Goal: Task Accomplishment & Management: Complete application form

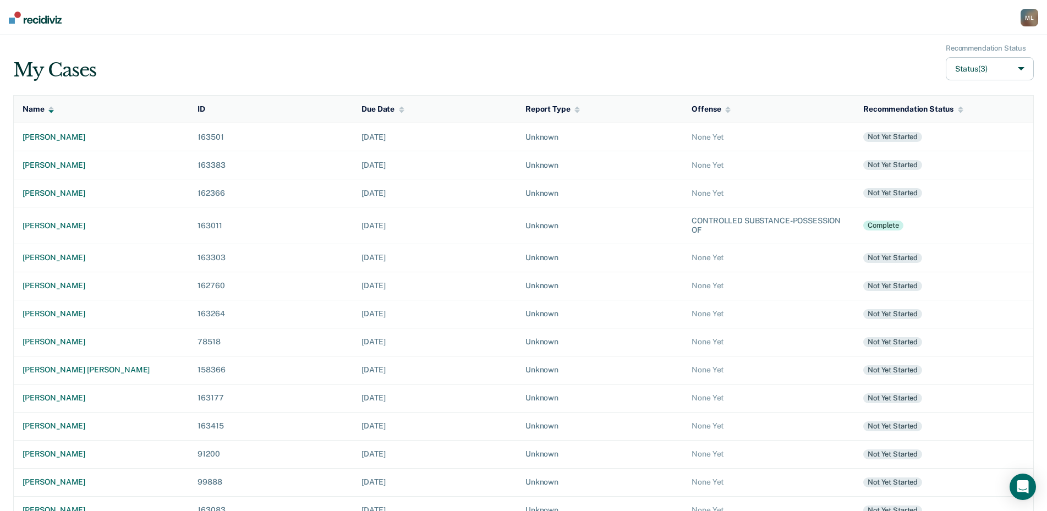
click at [1022, 72] on button "Status (3)" at bounding box center [990, 69] width 88 height 24
click at [945, 139] on input "Complete" at bounding box center [943, 135] width 7 height 7
checkbox input "false"
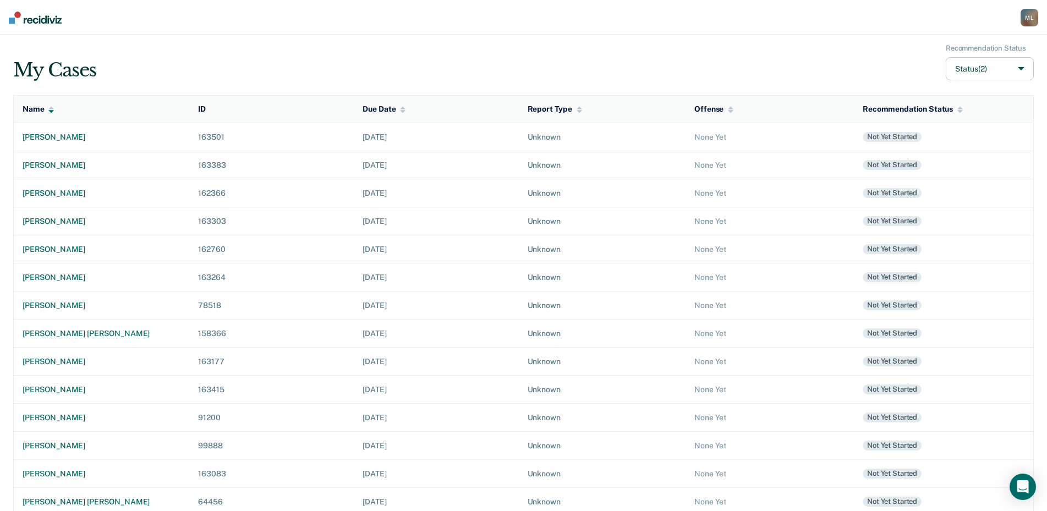
click at [652, 28] on nav "[PERSON_NAME] [PERSON_NAME] Profile Go to PSI Case Dashboard Log Out" at bounding box center [523, 17] width 1047 height 35
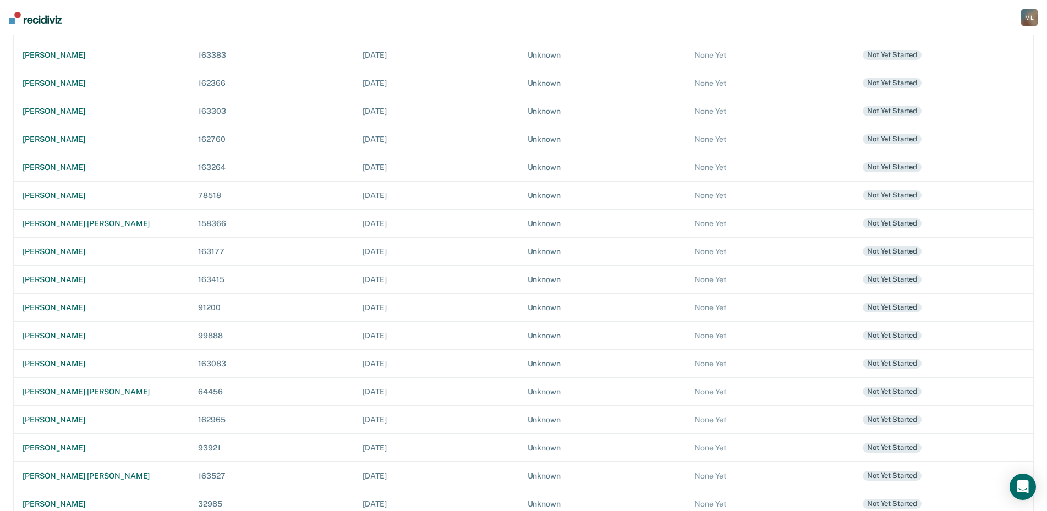
scroll to position [126, 0]
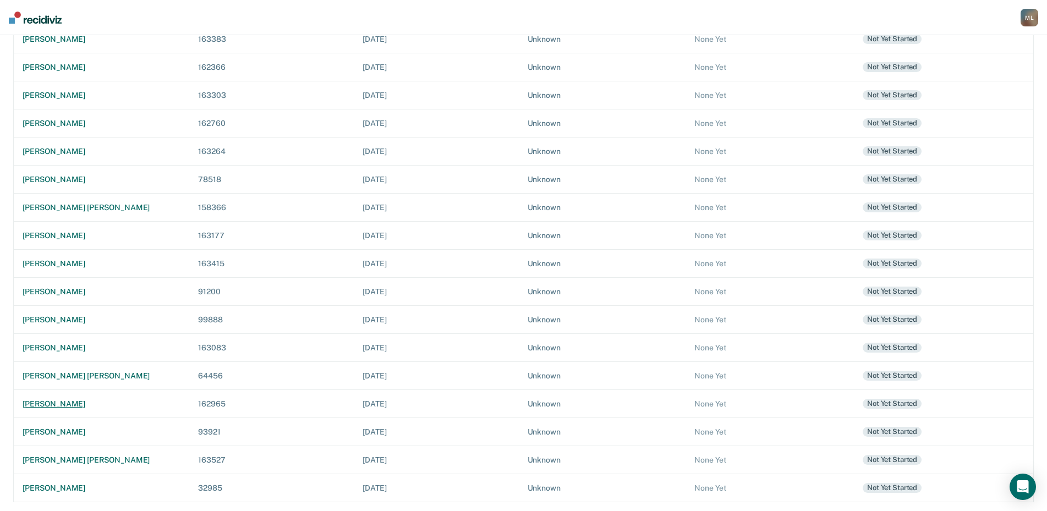
click at [51, 405] on div "[PERSON_NAME]" at bounding box center [102, 404] width 158 height 9
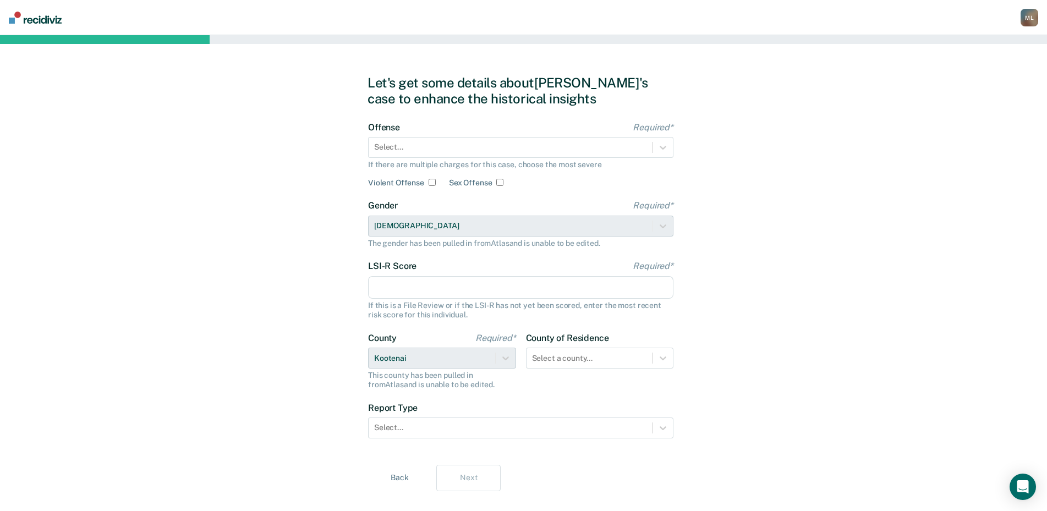
scroll to position [126, 0]
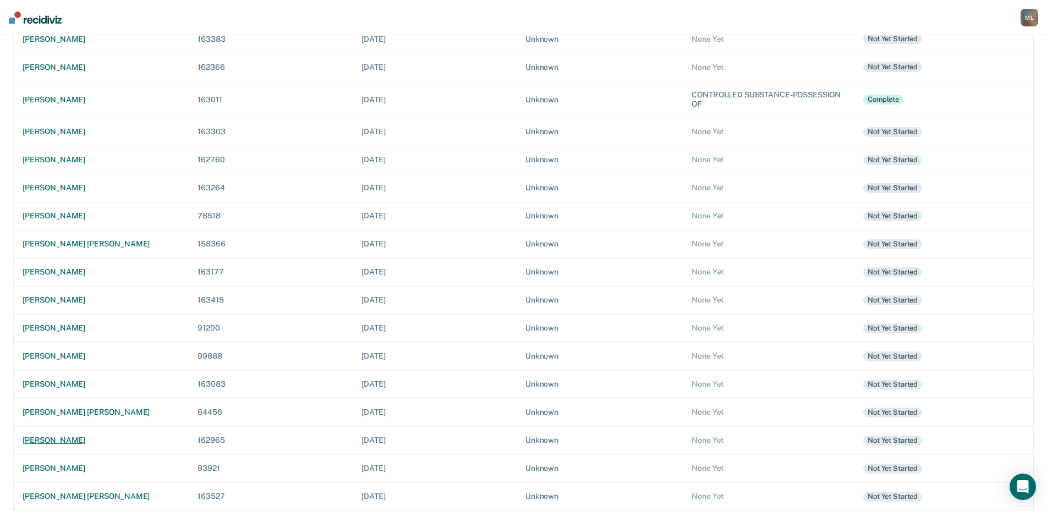
click at [87, 441] on div "[PERSON_NAME]" at bounding box center [101, 440] width 157 height 9
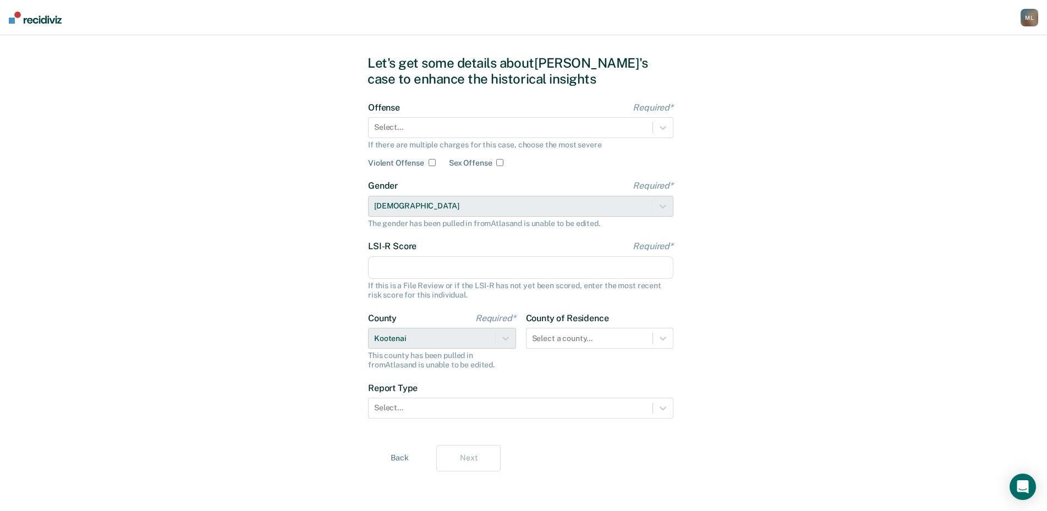
scroll to position [20, 0]
drag, startPoint x: 421, startPoint y: 134, endPoint x: 414, endPoint y: 141, distance: 10.1
click at [421, 133] on div "Select..." at bounding box center [511, 127] width 284 height 16
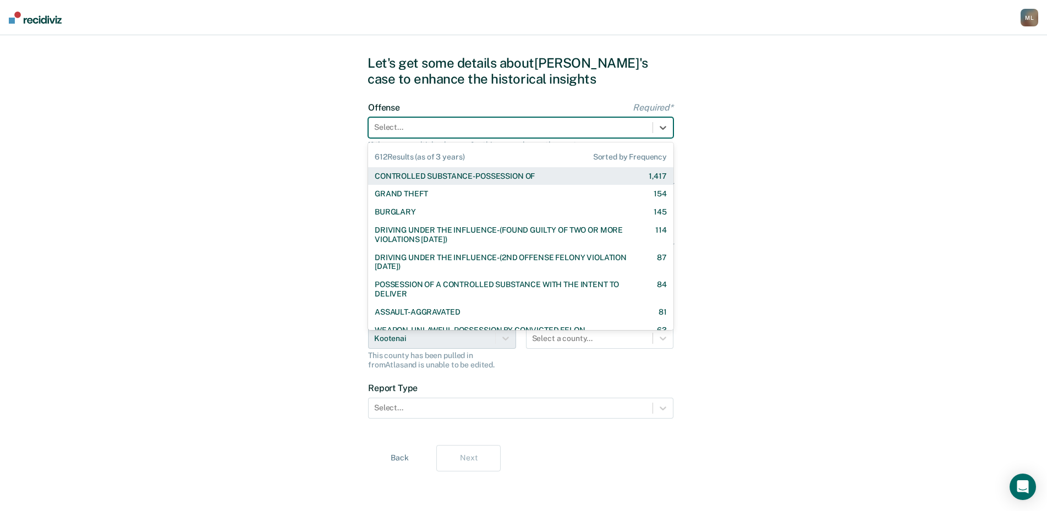
click at [396, 177] on div "CONTROLLED SUBSTANCE-POSSESSION OF" at bounding box center [455, 176] width 160 height 9
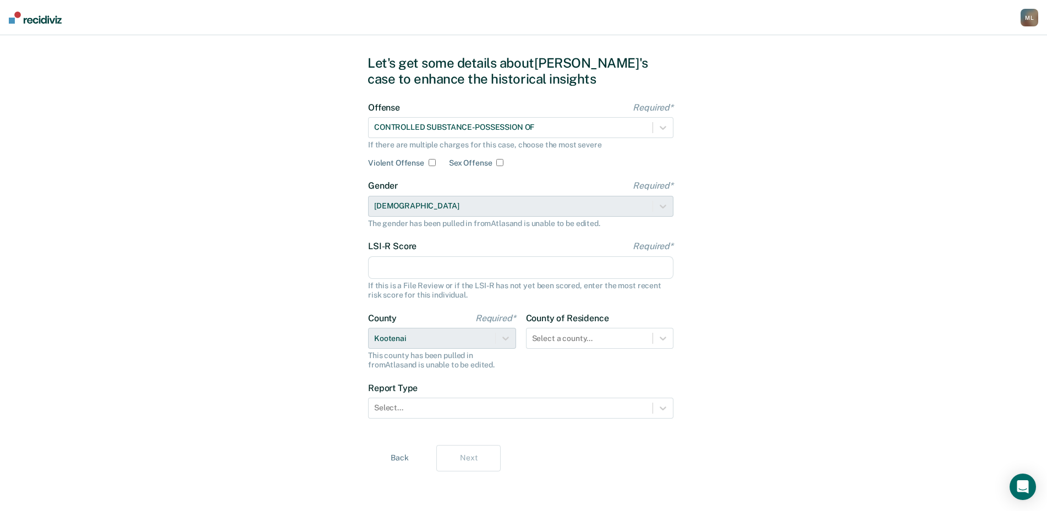
click at [429, 266] on input "LSI-R Score Required*" at bounding box center [520, 267] width 305 height 23
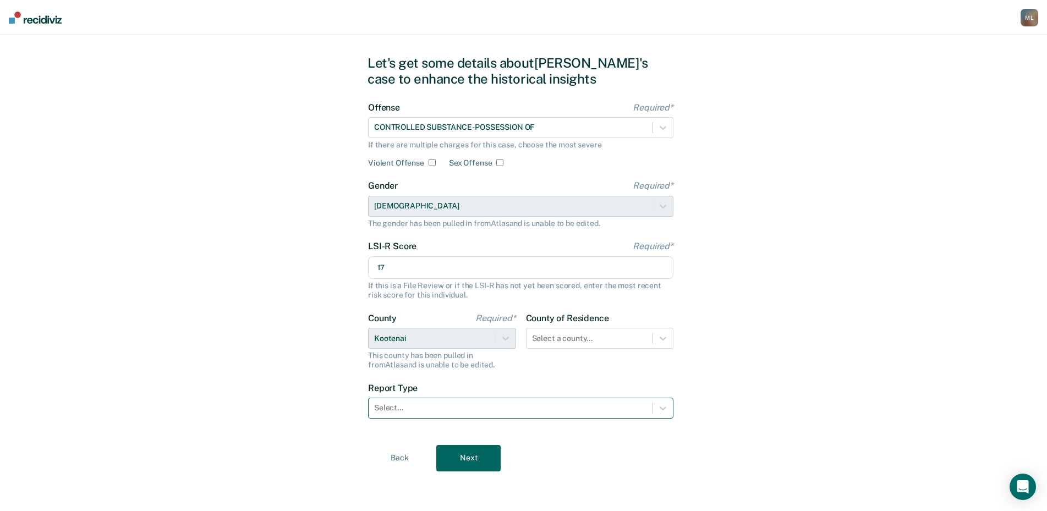
type input "17"
click at [480, 408] on div at bounding box center [510, 408] width 273 height 12
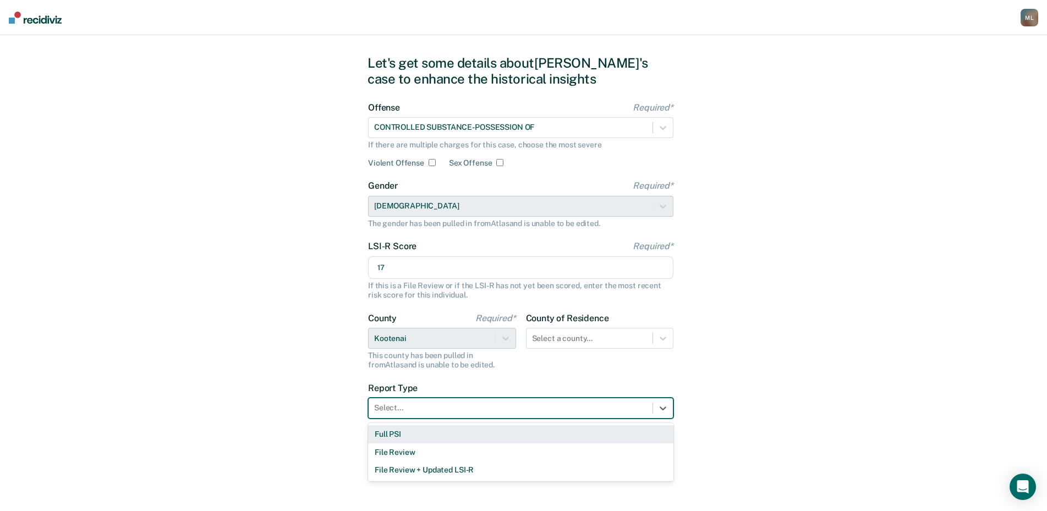
click at [436, 436] on div "Full PSI" at bounding box center [520, 434] width 305 height 18
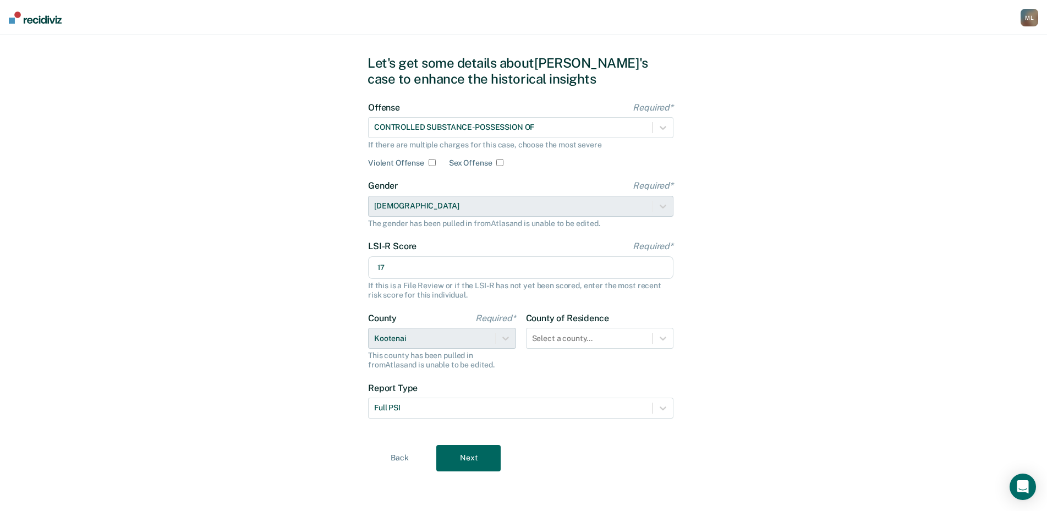
click at [494, 456] on button "Next" at bounding box center [468, 458] width 64 height 26
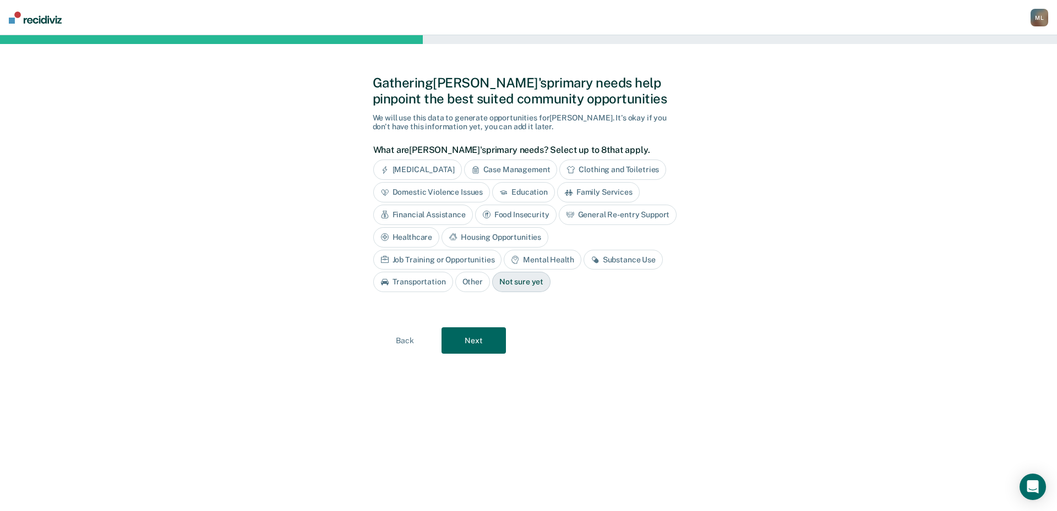
click at [402, 344] on button "Back" at bounding box center [405, 340] width 64 height 26
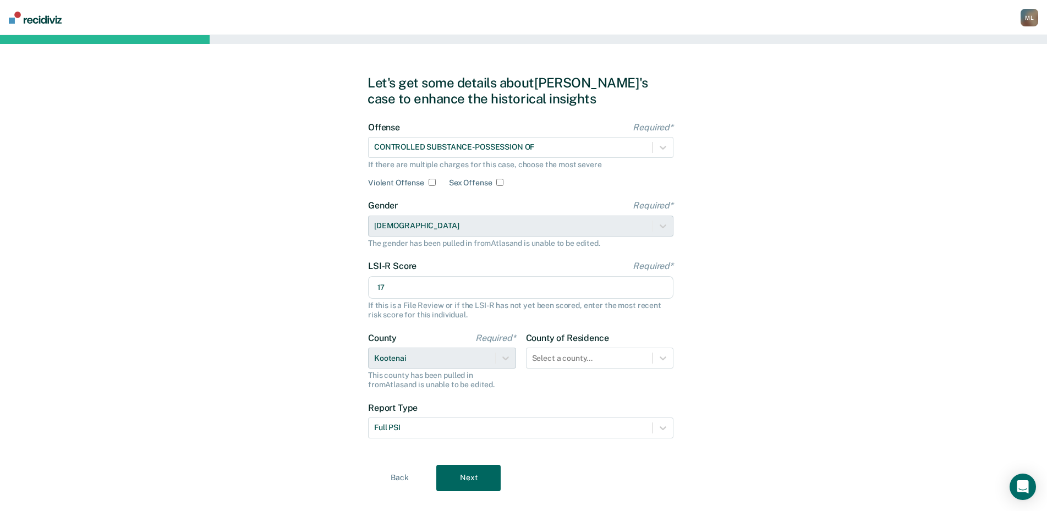
scroll to position [20, 0]
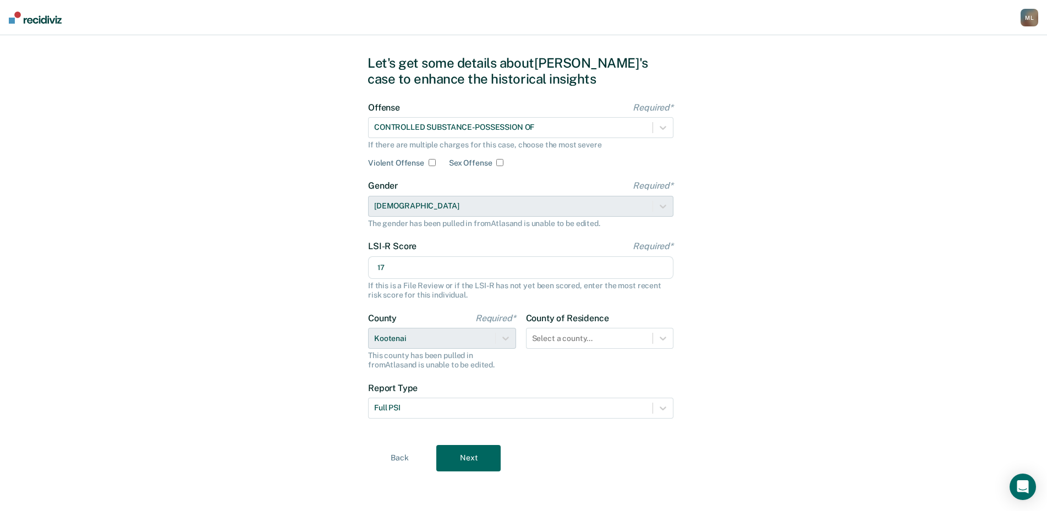
click at [464, 452] on button "Next" at bounding box center [468, 458] width 64 height 26
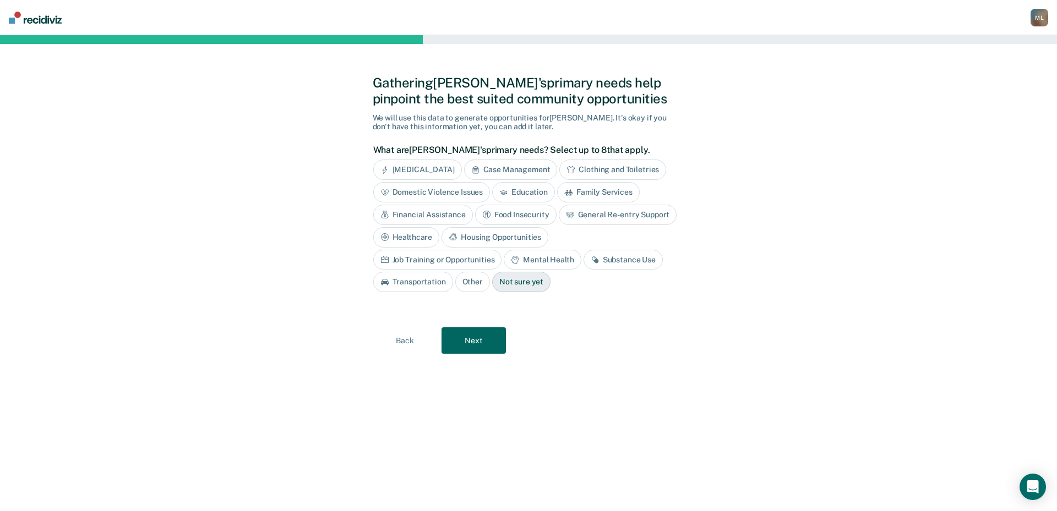
click at [583, 261] on div "Substance Use" at bounding box center [622, 260] width 79 height 20
click at [470, 346] on button "Next" at bounding box center [473, 340] width 64 height 26
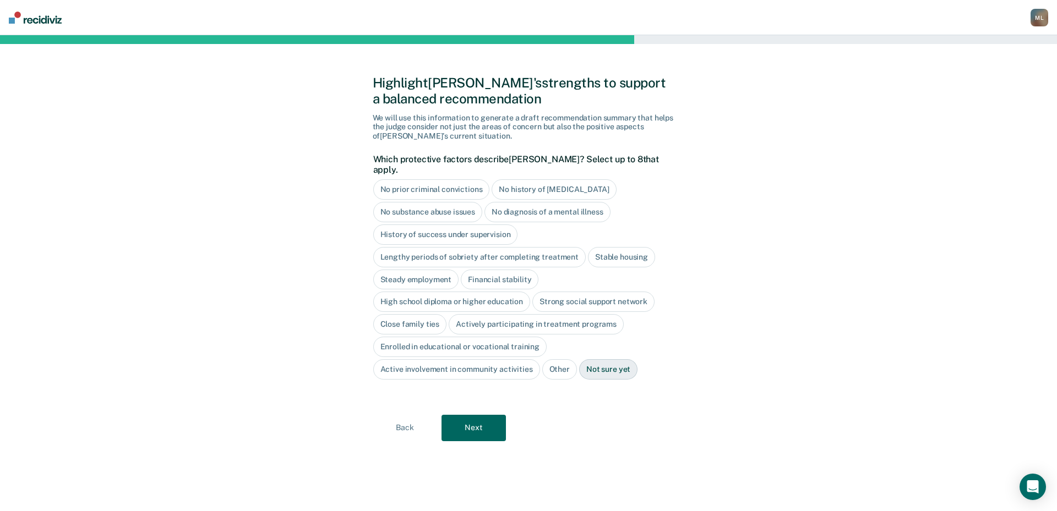
click at [573, 184] on div "No history of [MEDICAL_DATA]" at bounding box center [553, 189] width 124 height 20
click at [588, 205] on div "No diagnosis of a mental illness" at bounding box center [547, 212] width 126 height 20
click at [499, 194] on icon at bounding box center [503, 189] width 9 height 9
click at [612, 247] on div "Stable housing" at bounding box center [621, 257] width 67 height 20
click at [385, 270] on div "Steady employment" at bounding box center [416, 280] width 86 height 20
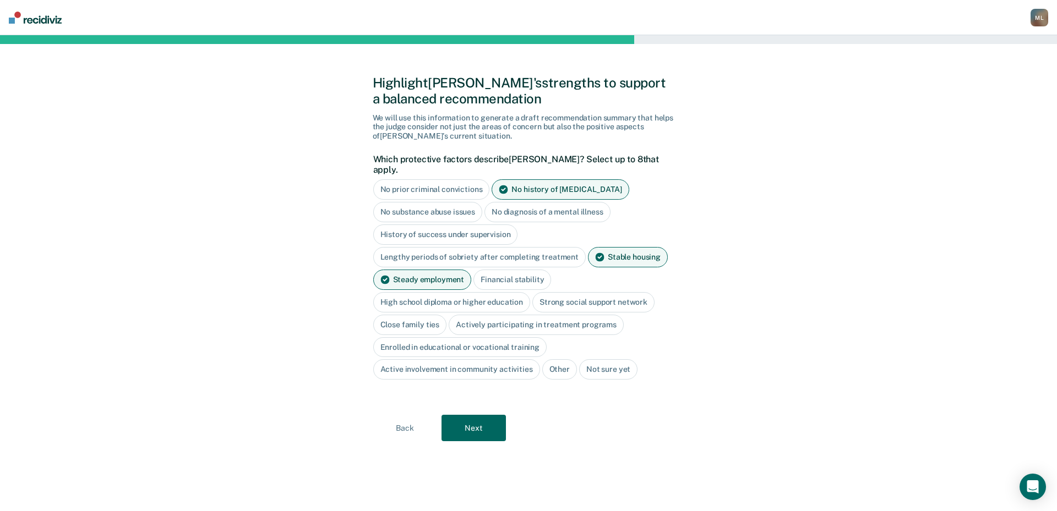
click at [431, 292] on div "High school diploma or higher education" at bounding box center [451, 302] width 157 height 20
click at [428, 320] on div "Close family ties" at bounding box center [410, 325] width 74 height 20
click at [532, 318] on div "Actively participating in treatment programs" at bounding box center [548, 325] width 175 height 20
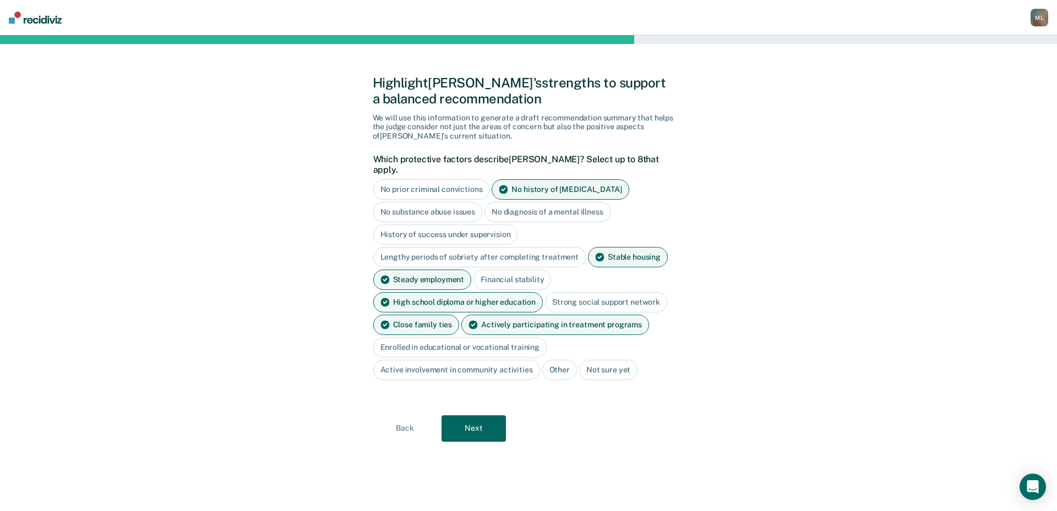
click at [486, 418] on button "Next" at bounding box center [473, 428] width 64 height 26
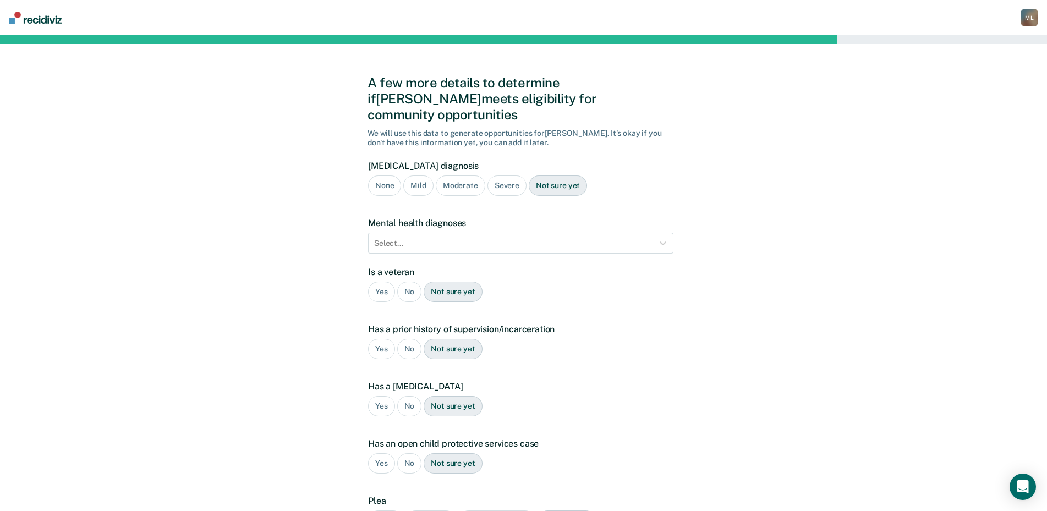
click at [418, 176] on div "Mild" at bounding box center [418, 186] width 30 height 20
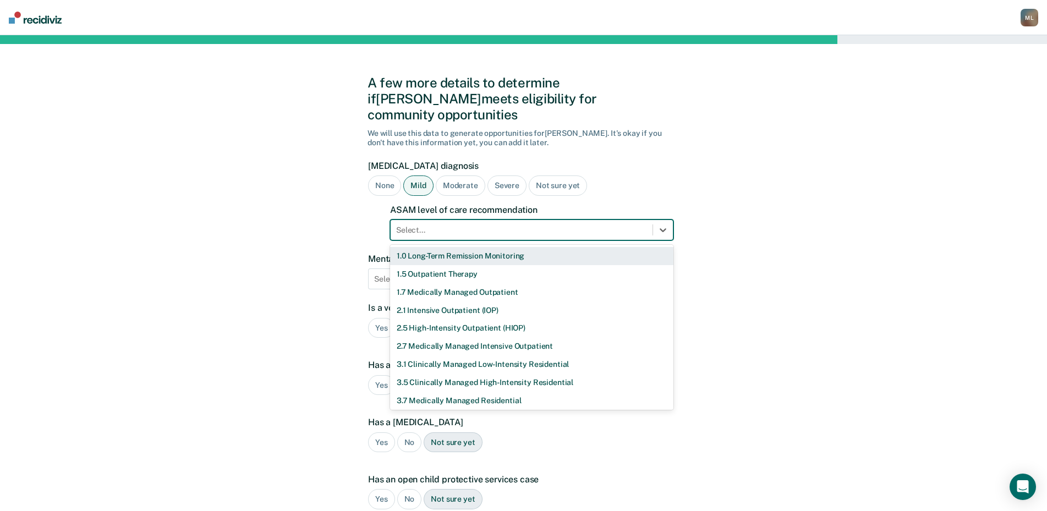
click at [429, 225] on div at bounding box center [521, 231] width 251 height 12
click at [431, 265] on div "1.5 Outpatient Therapy" at bounding box center [531, 274] width 283 height 18
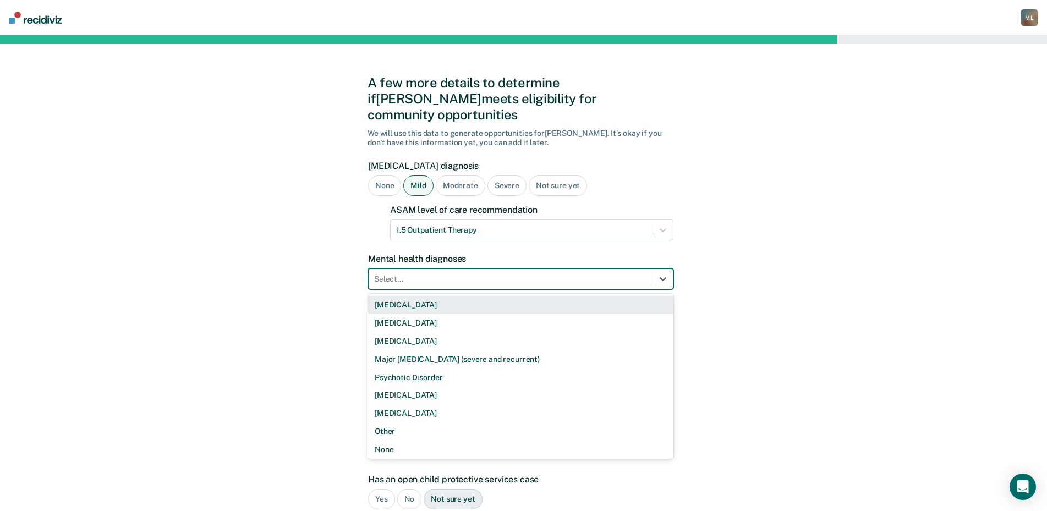
click at [473, 271] on div "Select..." at bounding box center [511, 279] width 284 height 16
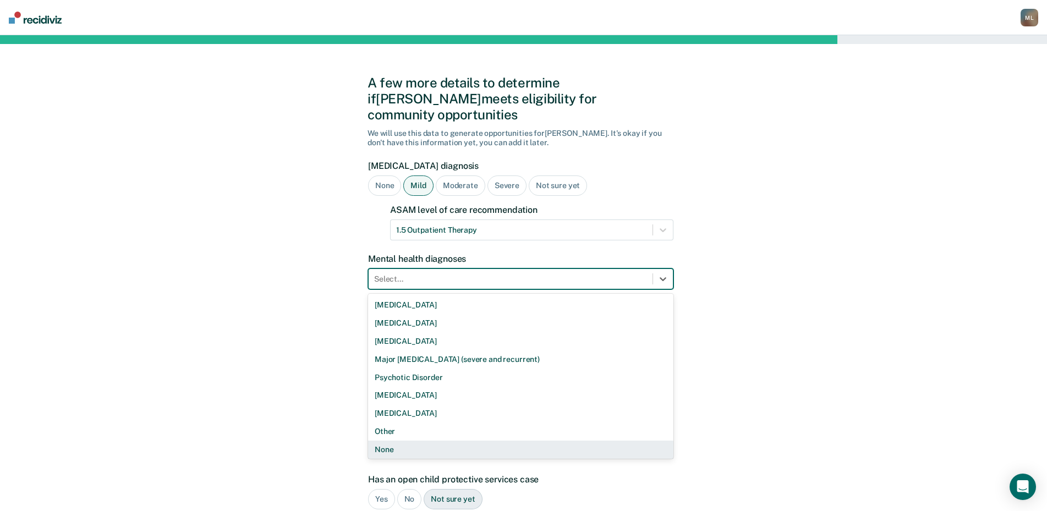
click at [419, 441] on div "None" at bounding box center [520, 450] width 305 height 18
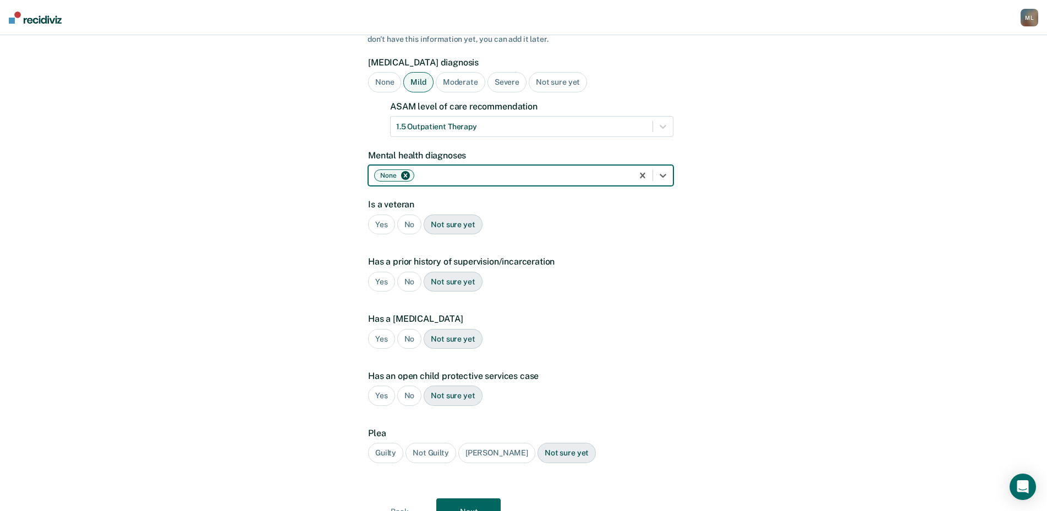
scroll to position [110, 0]
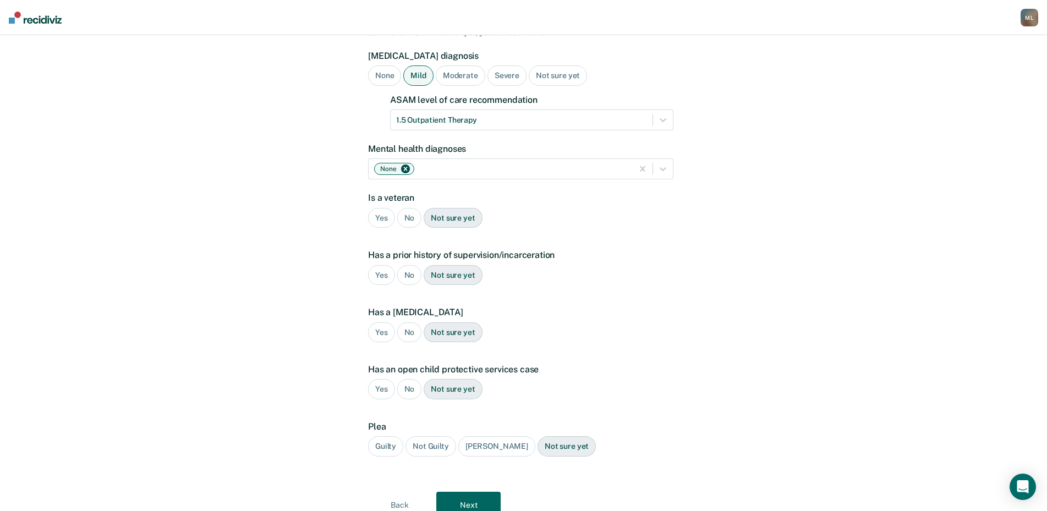
click at [413, 208] on div "No" at bounding box center [409, 218] width 25 height 20
click at [457, 265] on div "Not sure yet" at bounding box center [453, 275] width 58 height 20
click at [413, 322] on div "No" at bounding box center [409, 332] width 25 height 20
click at [407, 379] on div "No" at bounding box center [409, 389] width 25 height 20
click at [388, 436] on div "Guilty" at bounding box center [385, 446] width 35 height 20
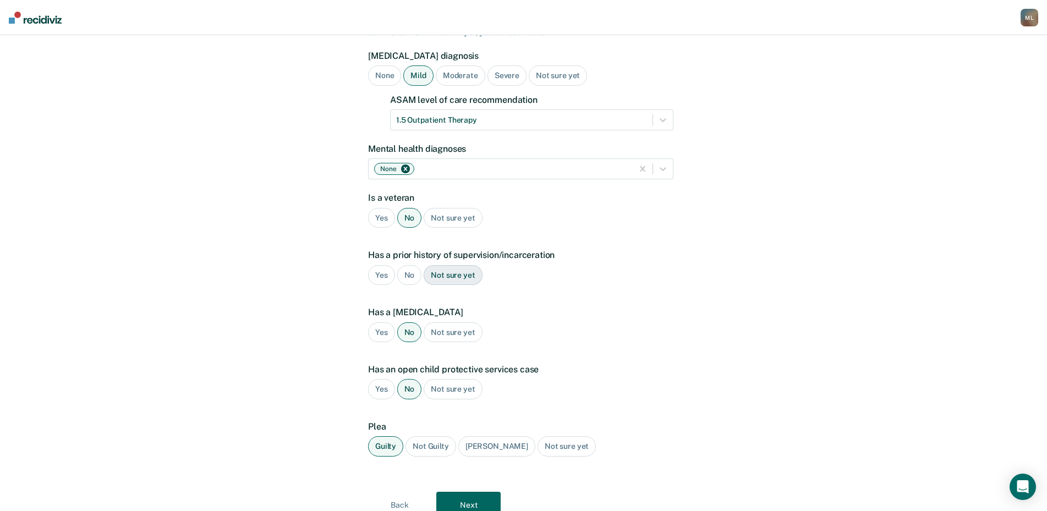
click at [494, 492] on button "Next" at bounding box center [468, 505] width 64 height 26
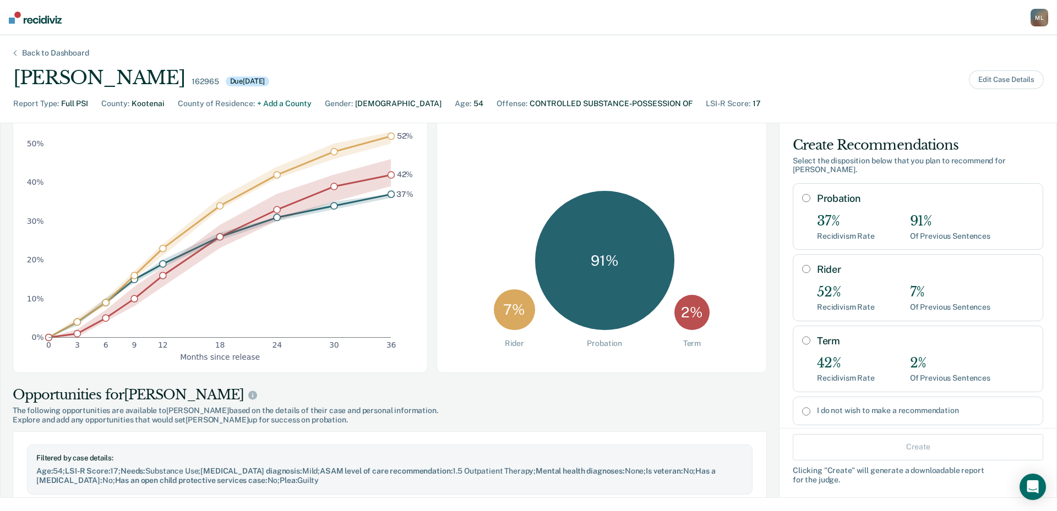
scroll to position [0, 0]
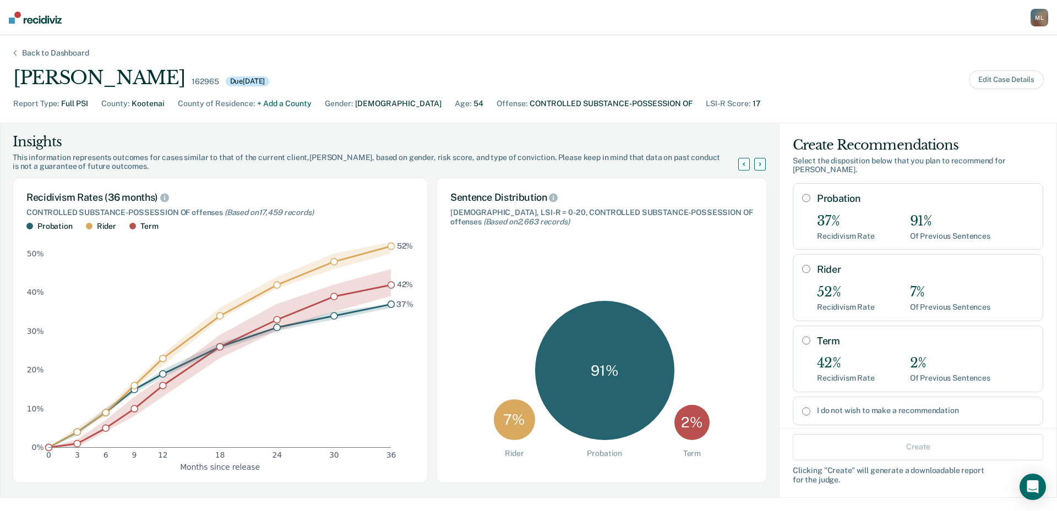
click at [802, 194] on input "Probation" at bounding box center [806, 198] width 8 height 9
radio input "true"
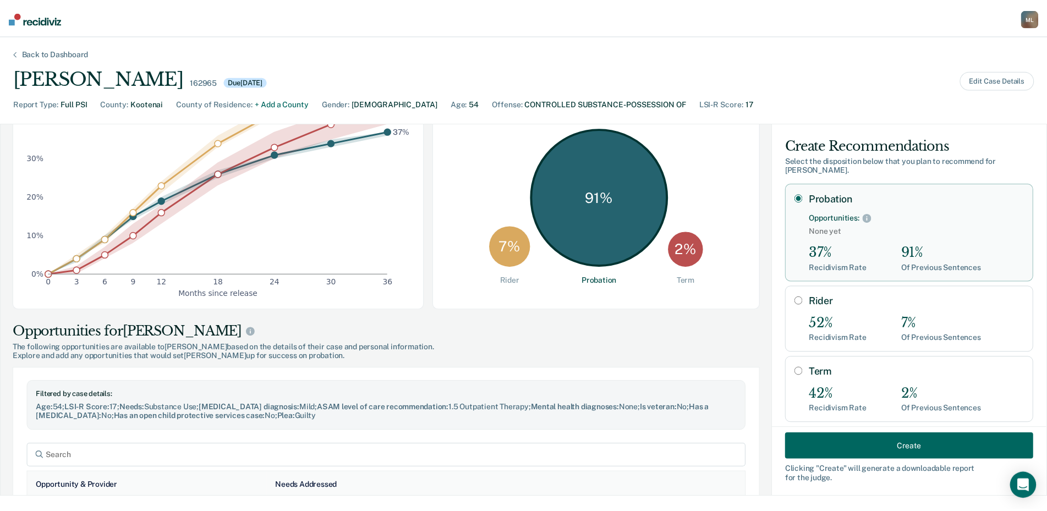
scroll to position [220, 0]
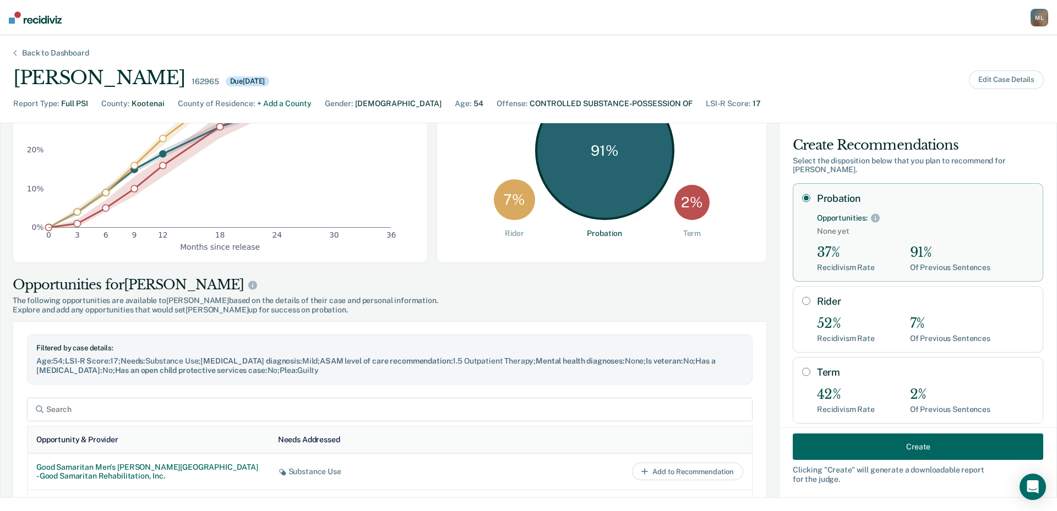
click at [925, 442] on button "Create" at bounding box center [917, 447] width 250 height 26
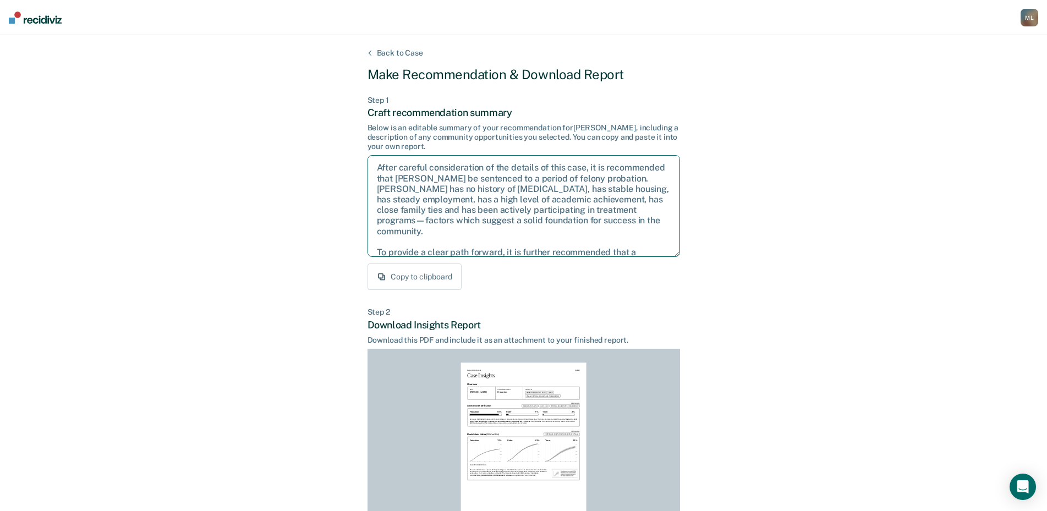
scroll to position [61, 0]
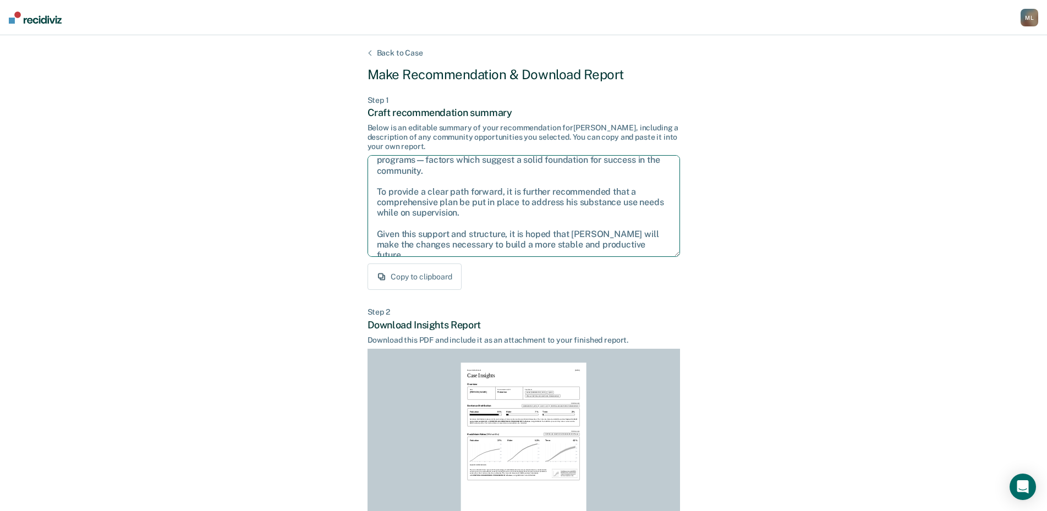
drag, startPoint x: 373, startPoint y: 167, endPoint x: 729, endPoint y: 280, distance: 373.5
click at [729, 280] on div "Back to Case Make Recommendation & Download Report Step 1 Craft recommendation …" at bounding box center [523, 331] width 1047 height 592
click at [781, 189] on div "Back to Case Make Recommendation & Download Report Step 1 Craft recommendation …" at bounding box center [523, 331] width 1047 height 592
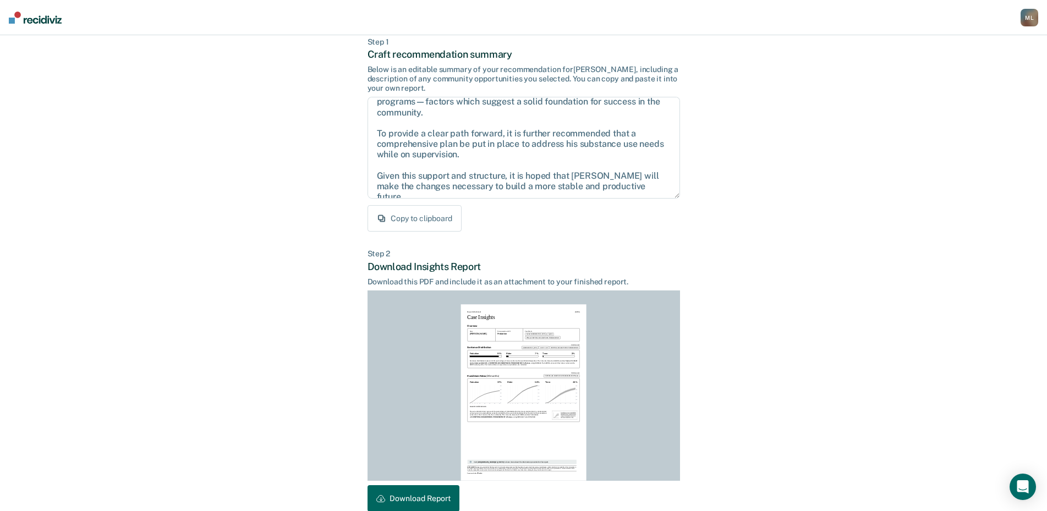
scroll to position [61, 0]
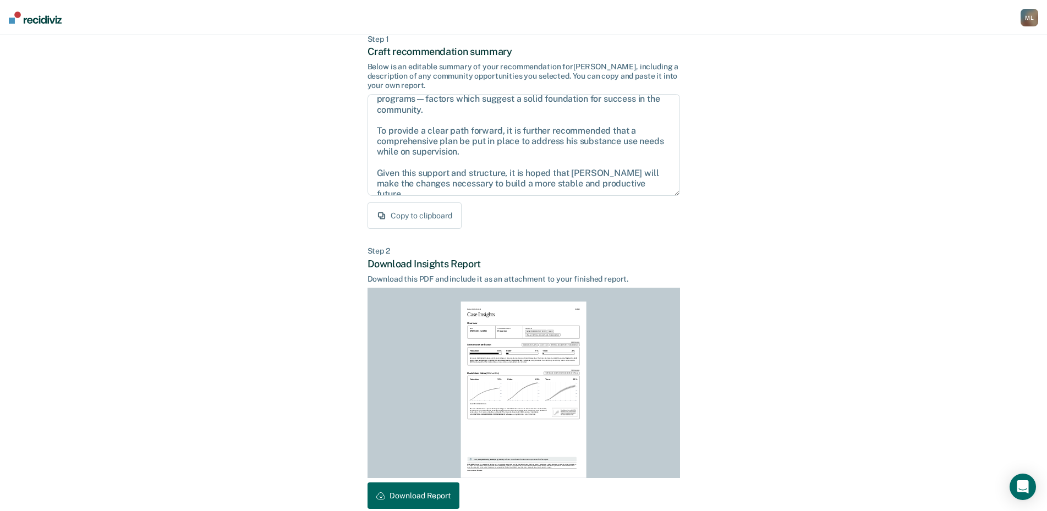
click at [442, 501] on button "Download Report" at bounding box center [414, 496] width 92 height 26
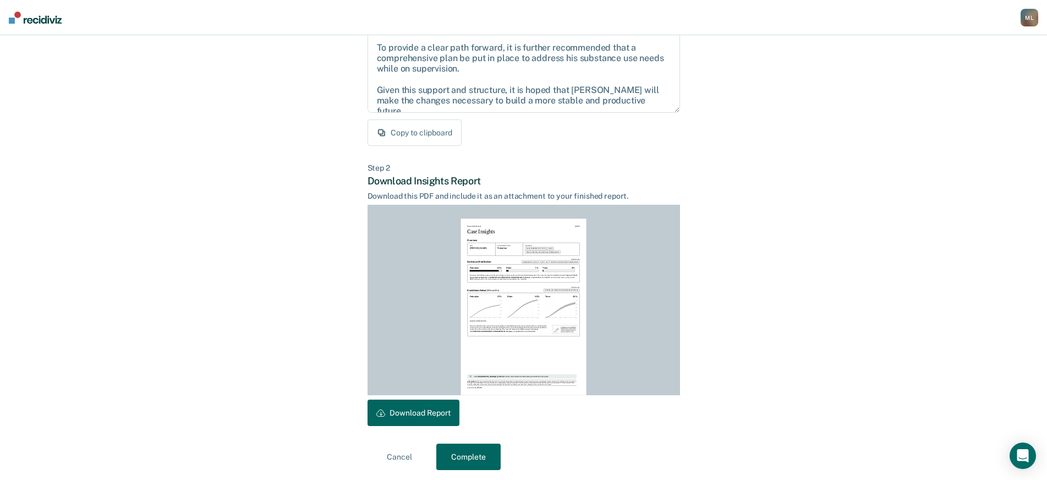
scroll to position [147, 0]
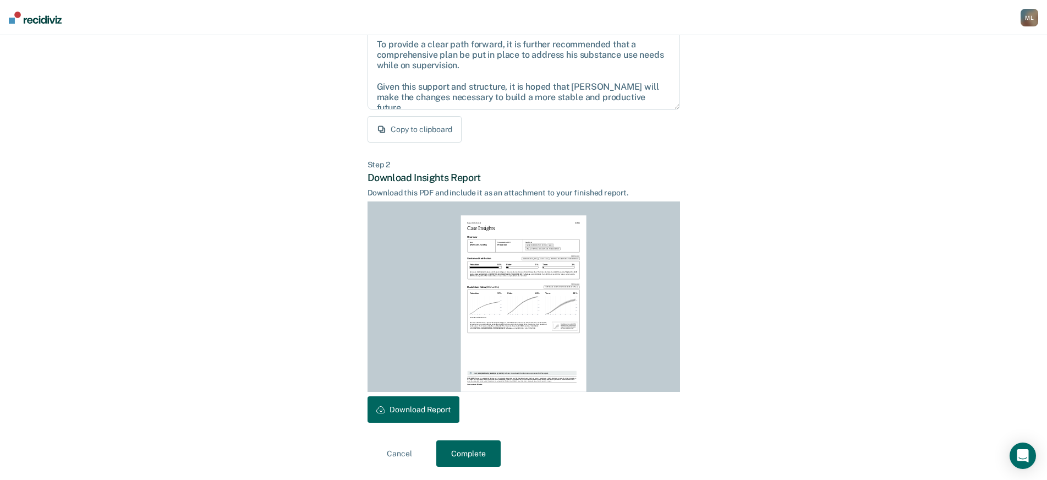
click at [486, 452] on button "Complete" at bounding box center [468, 453] width 64 height 26
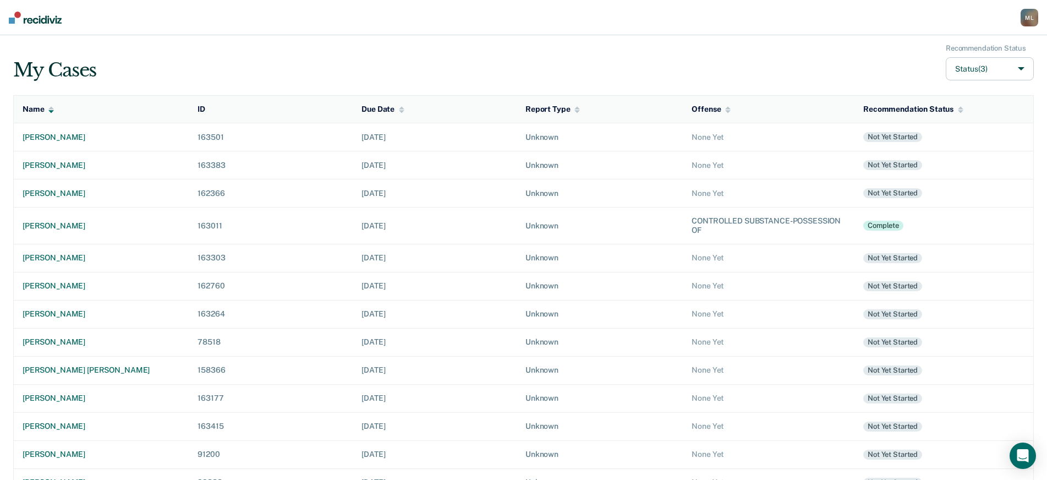
click at [1028, 21] on div "M L" at bounding box center [1030, 18] width 18 height 18
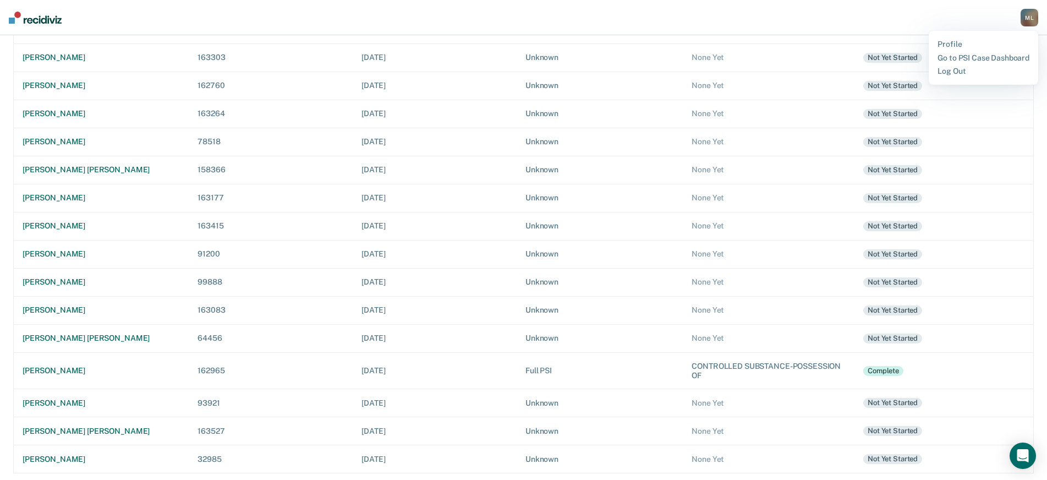
scroll to position [203, 0]
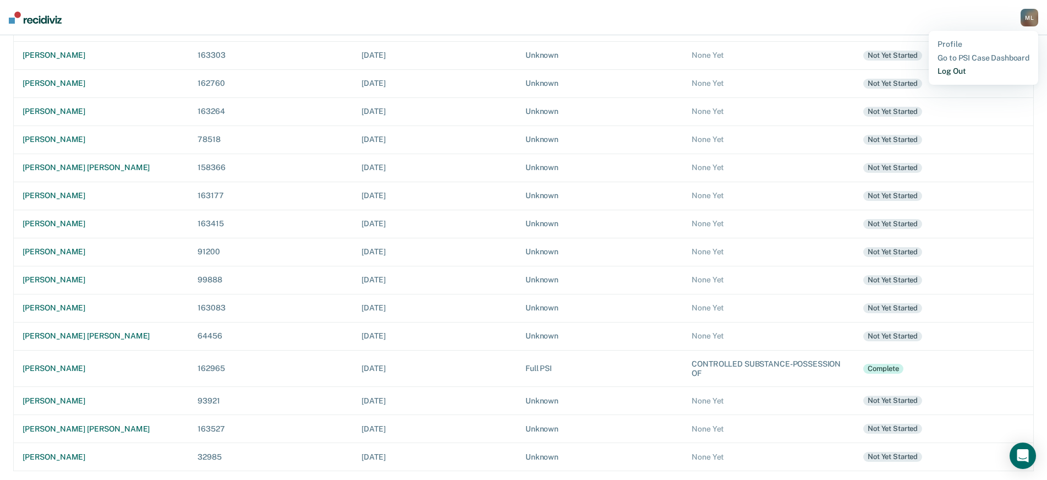
click at [1010, 70] on link "Log Out" at bounding box center [984, 71] width 92 height 9
